Goal: Information Seeking & Learning: Learn about a topic

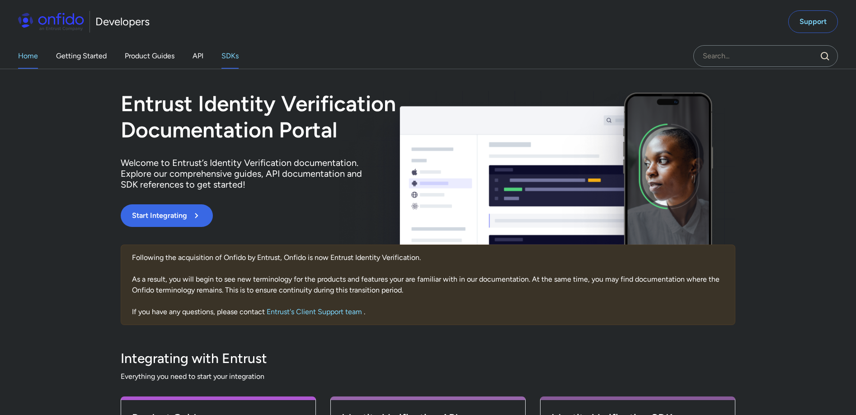
click at [239, 53] on link "SDKs" at bounding box center [229, 55] width 17 height 25
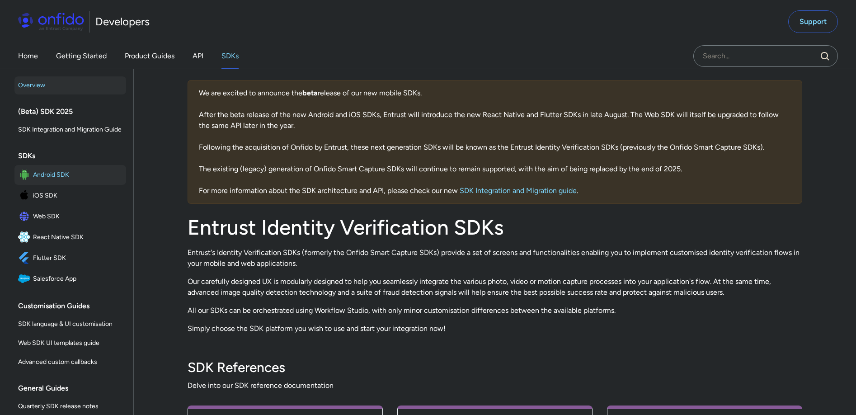
click at [66, 181] on span "Android SDK" at bounding box center [77, 175] width 89 height 13
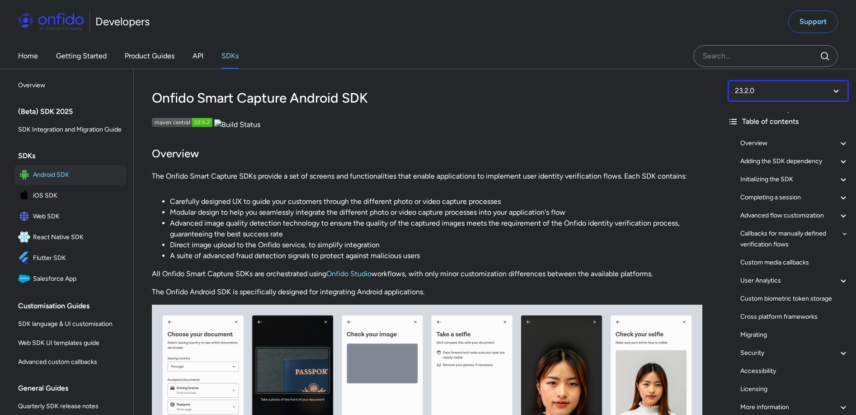
click at [800, 94] on select at bounding box center [788, 91] width 121 height 22
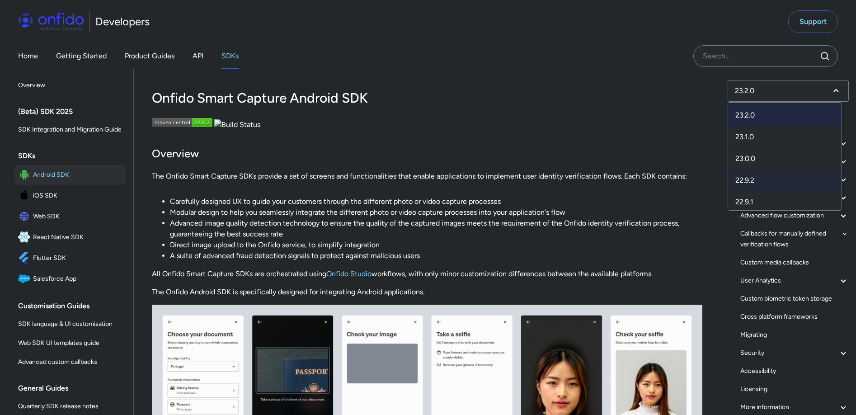
click at [759, 179] on span "22.9.2" at bounding box center [784, 180] width 113 height 22
select select "22.9.2"
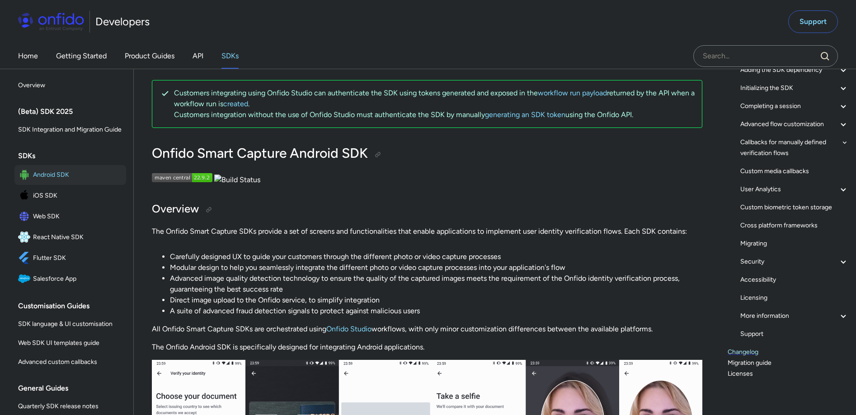
click at [748, 351] on link "Changelog" at bounding box center [788, 352] width 121 height 11
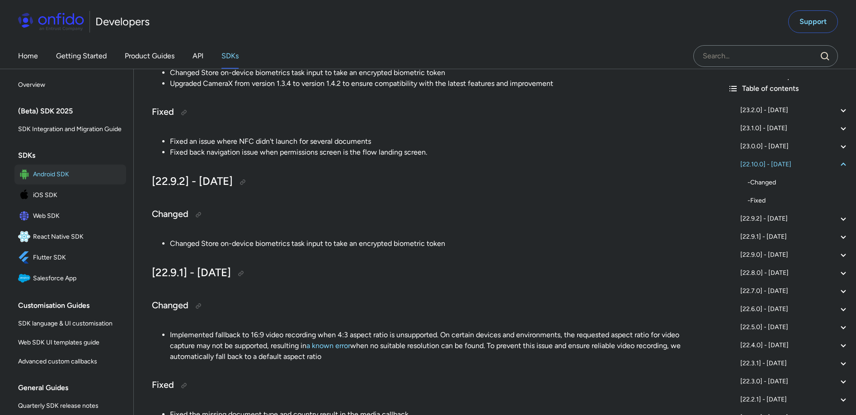
scroll to position [688, 0]
